Goal: Information Seeking & Learning: Find specific fact

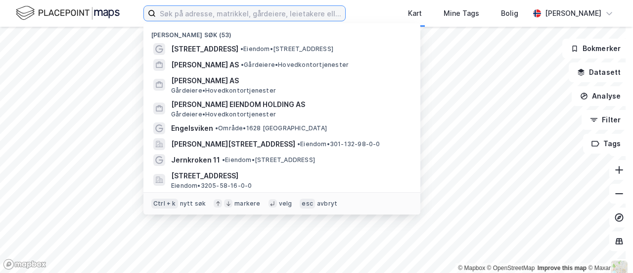
click at [195, 16] on input at bounding box center [250, 13] width 189 height 15
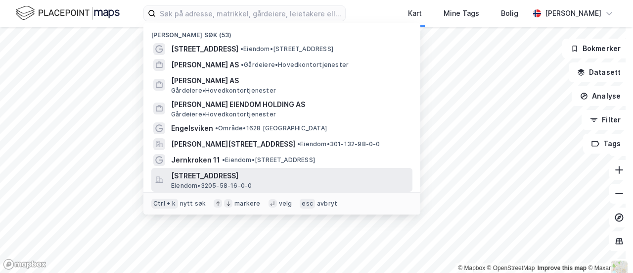
click at [245, 172] on span "[STREET_ADDRESS]" at bounding box center [289, 176] width 237 height 12
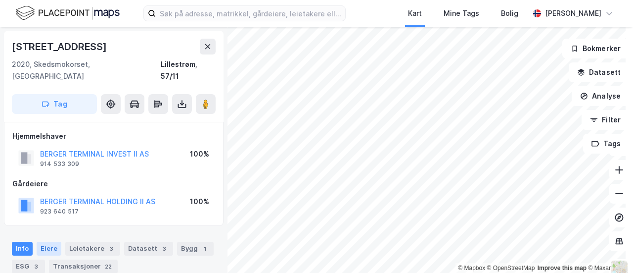
click at [45, 241] on div "Eiere" at bounding box center [49, 248] width 25 height 14
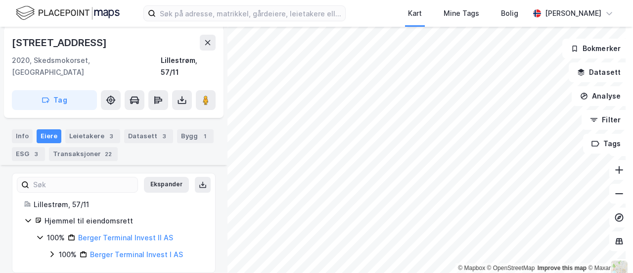
scroll to position [5, 0]
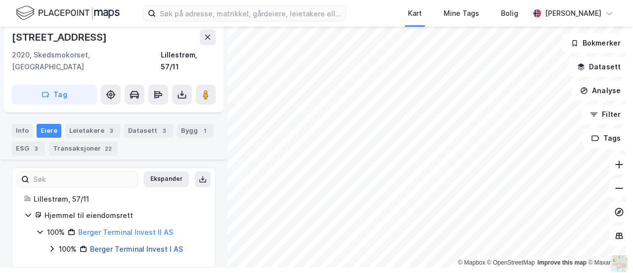
click at [135, 244] on link "Berger Terminal Invest I AS" at bounding box center [136, 248] width 93 height 8
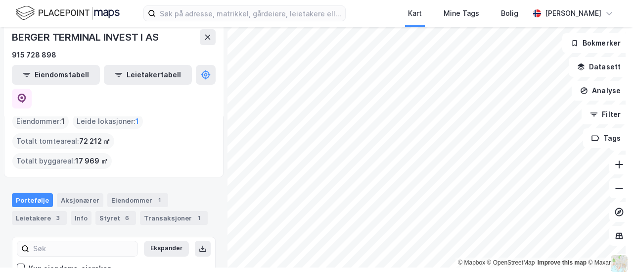
scroll to position [46, 0]
